Goal: Information Seeking & Learning: Learn about a topic

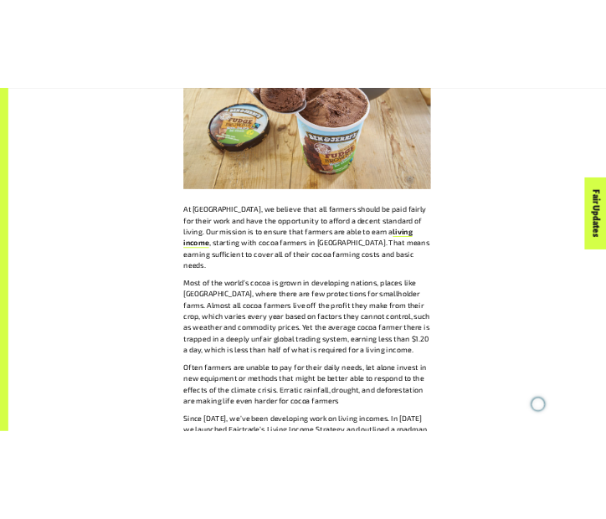
scroll to position [1111, 0]
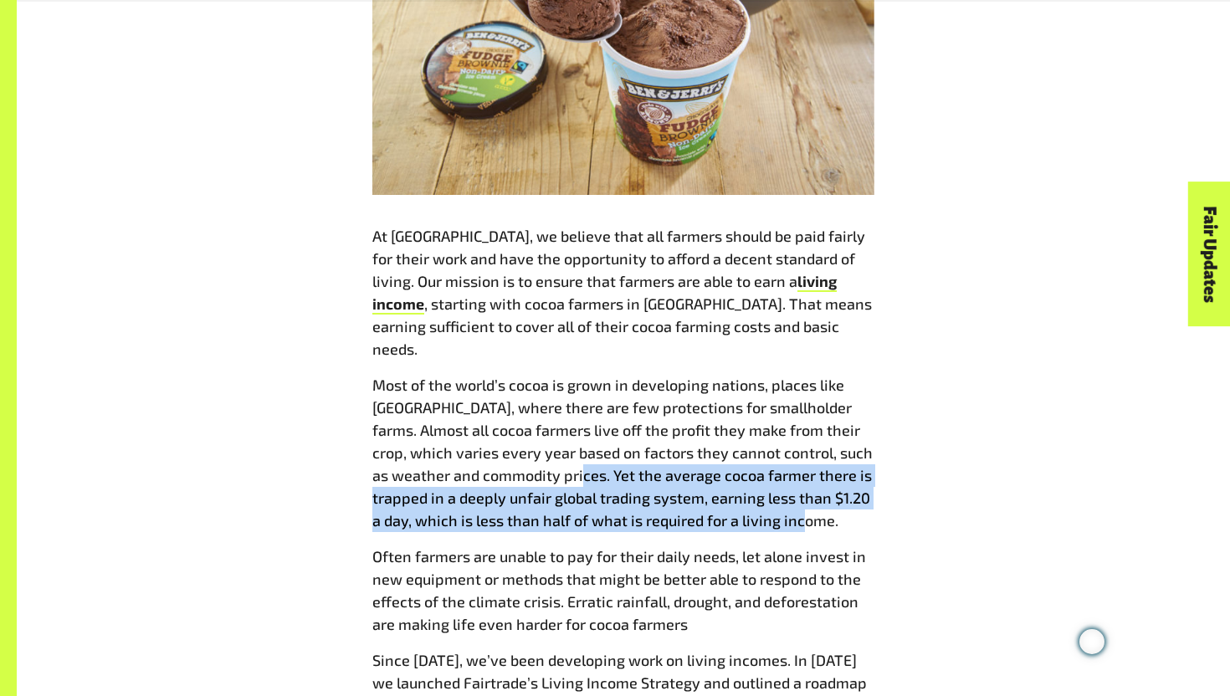
drag, startPoint x: 587, startPoint y: 453, endPoint x: 834, endPoint y: 494, distance: 250.2
click at [834, 494] on p "Most of the world’s cocoa is grown in developing nations, places like [GEOGRAPH…" at bounding box center [623, 453] width 502 height 158
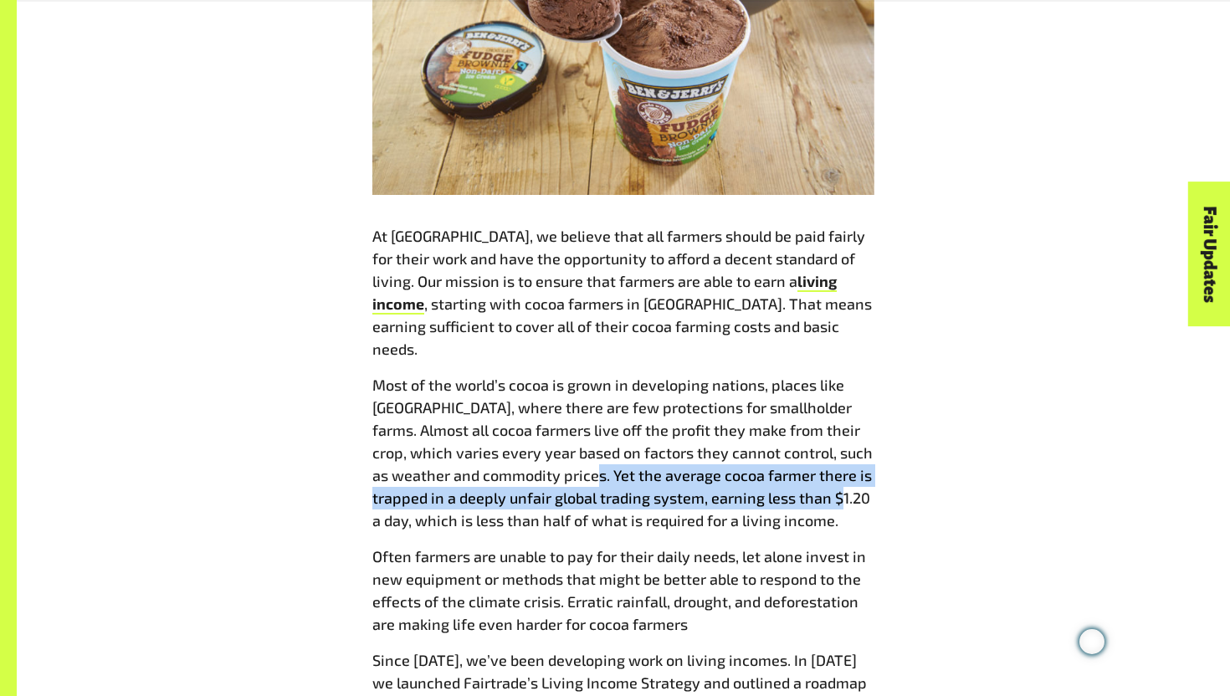
drag, startPoint x: 596, startPoint y: 453, endPoint x: 932, endPoint y: 474, distance: 336.1
copy p "et the average cocoa farmer there is trapped in a deeply unfair global trading …"
click at [711, 464] on p "Most of the world’s cocoa is grown in developing nations, places like [GEOGRAPH…" at bounding box center [623, 453] width 502 height 158
drag, startPoint x: 596, startPoint y: 453, endPoint x: 411, endPoint y: 504, distance: 192.8
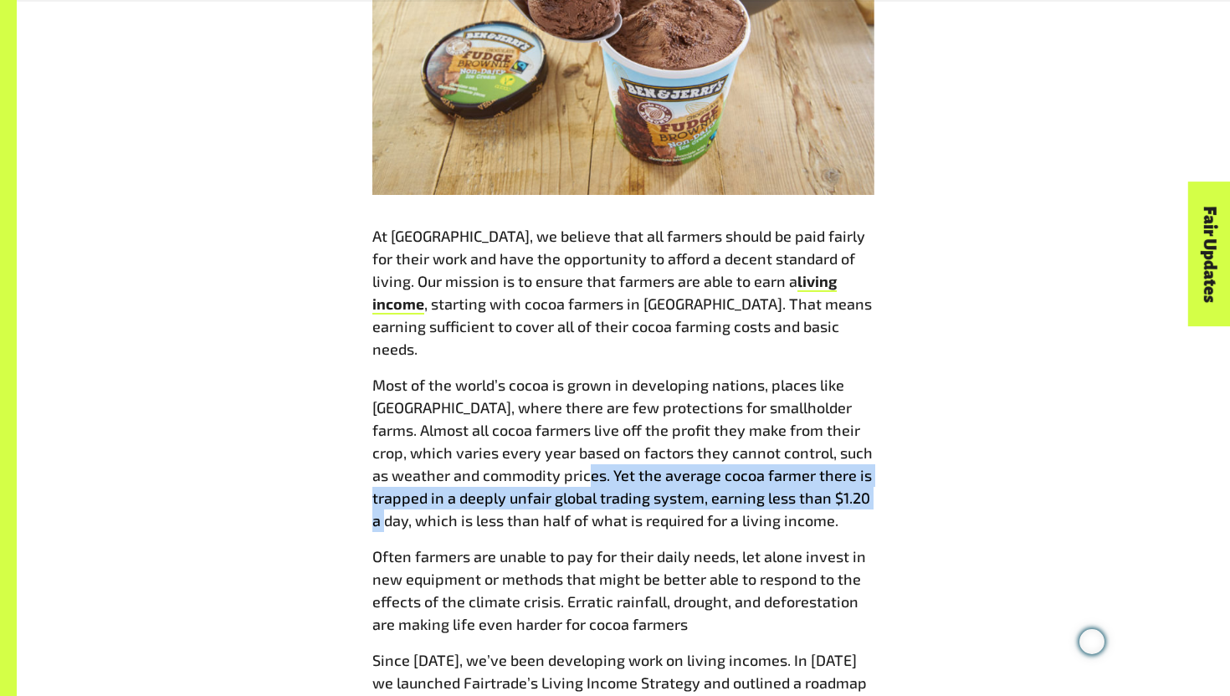
click at [411, 504] on p "Most of the world’s cocoa is grown in developing nations, places like [GEOGRAPH…" at bounding box center [623, 453] width 502 height 158
copy p "Yet the average cocoa farmer there is trapped in a deeply unfair global trading…"
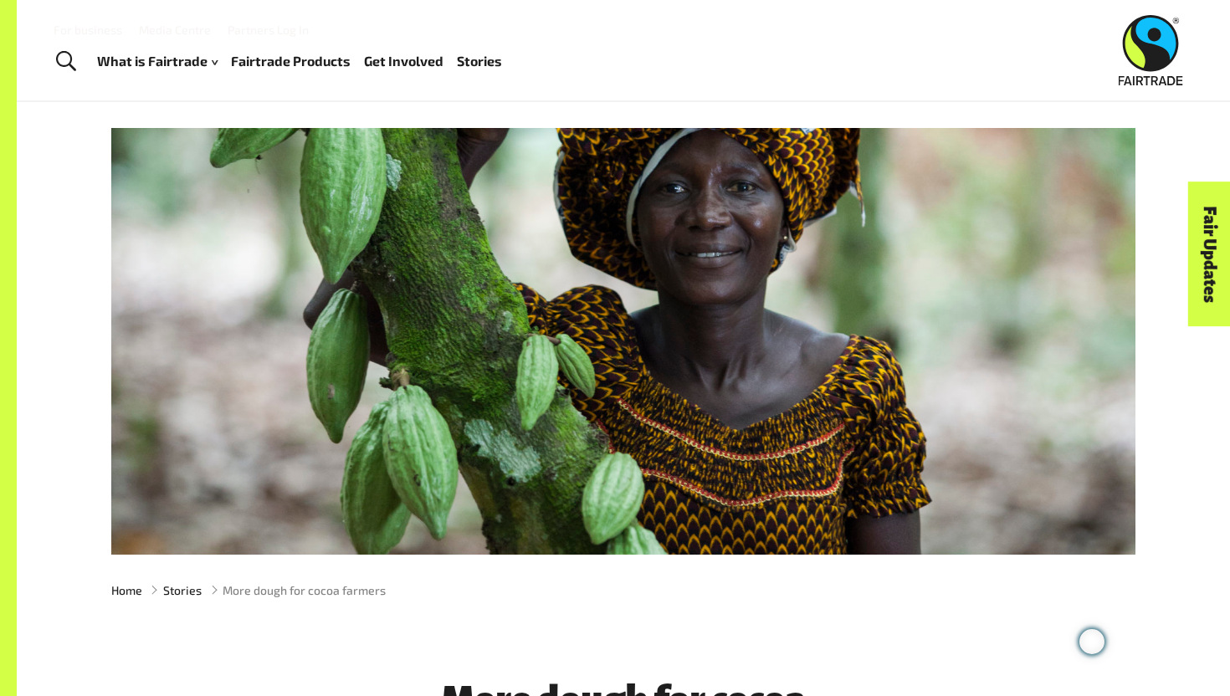
scroll to position [0, 0]
